Goal: Navigation & Orientation: Find specific page/section

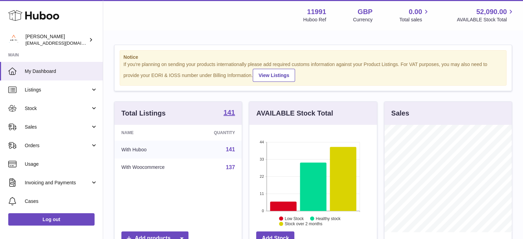
scroll to position [107, 128]
click at [30, 88] on span "Listings" at bounding box center [58, 90] width 66 height 7
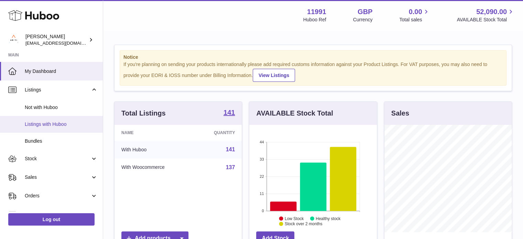
click at [46, 121] on span "Listings with Huboo" at bounding box center [61, 124] width 73 height 7
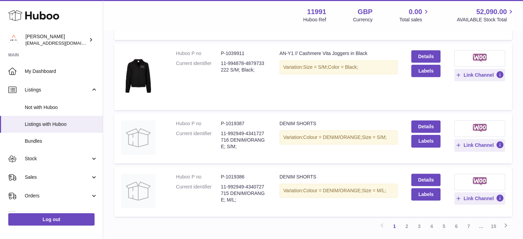
scroll to position [623, 0]
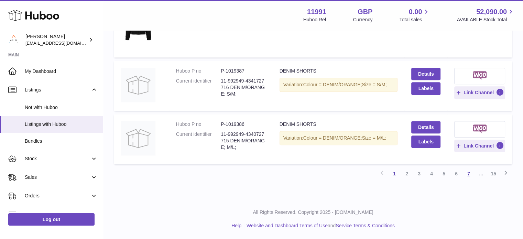
click at [467, 174] on link "7" at bounding box center [468, 173] width 12 height 12
